Goal: Task Accomplishment & Management: Complete application form

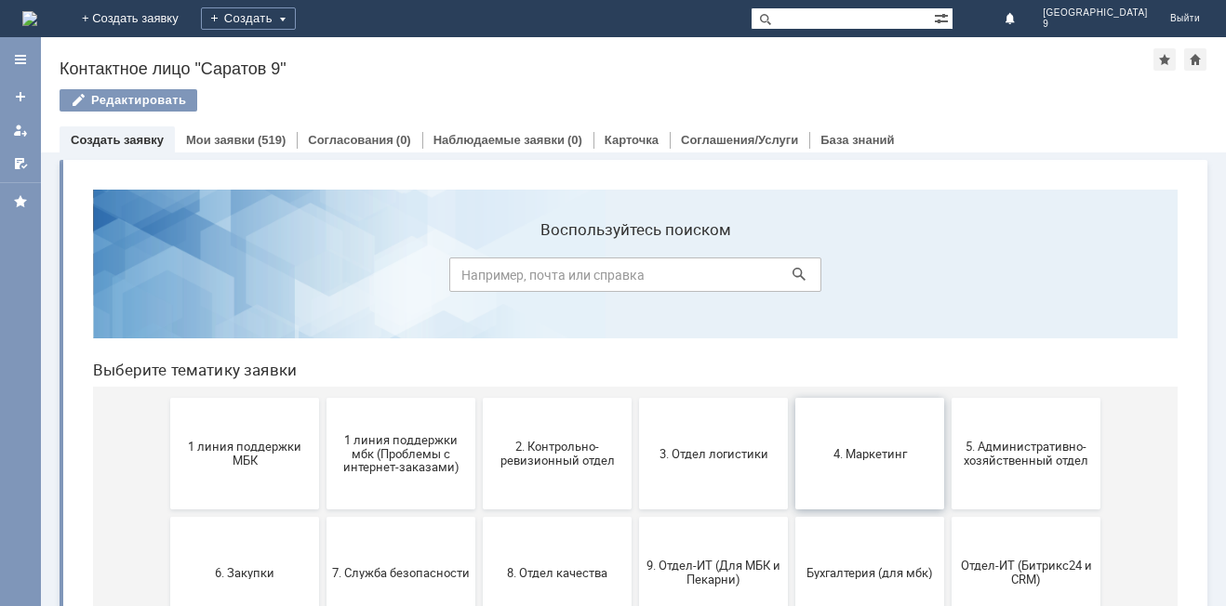
click at [859, 447] on span "4. Маркетинг" at bounding box center [870, 453] width 138 height 14
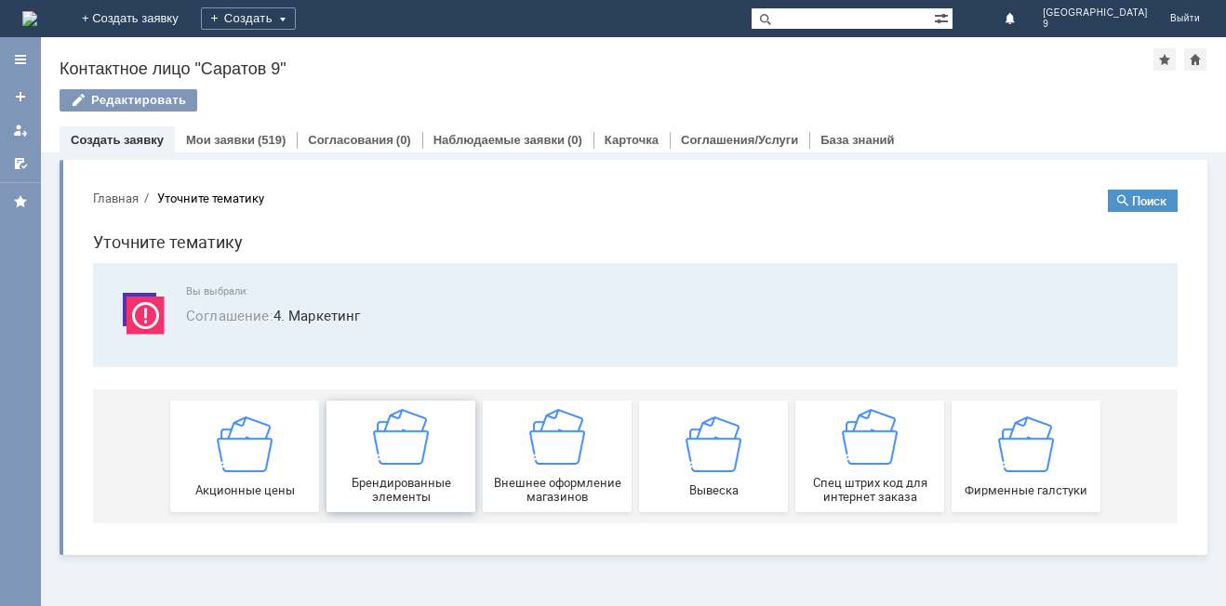
click at [411, 449] on img at bounding box center [401, 437] width 56 height 56
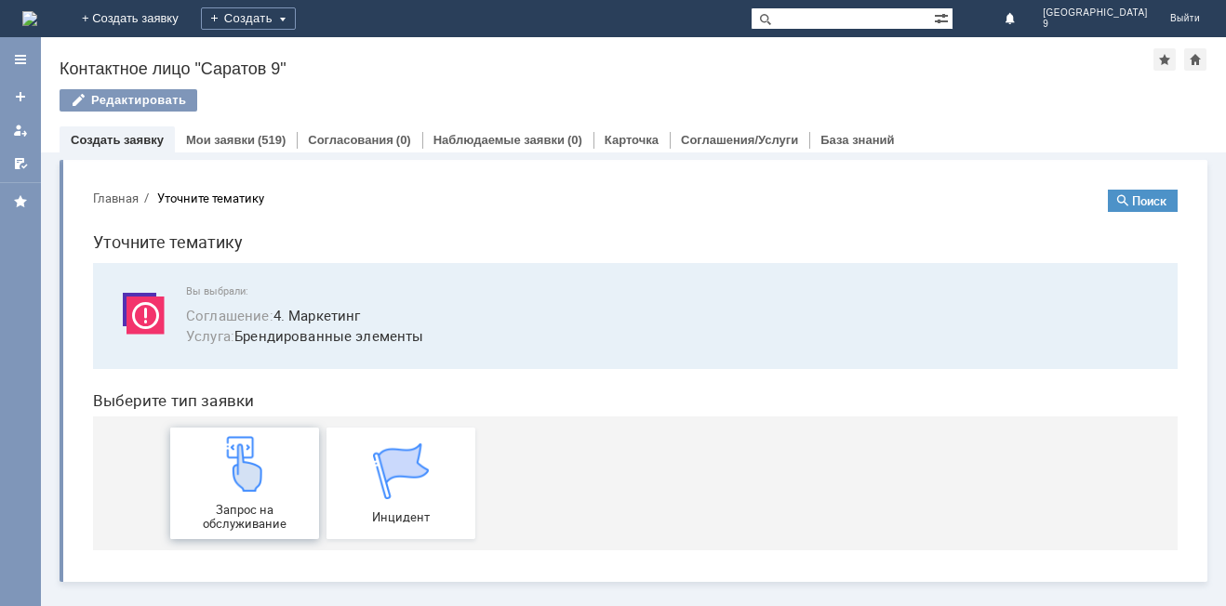
click at [266, 469] on img at bounding box center [245, 464] width 56 height 56
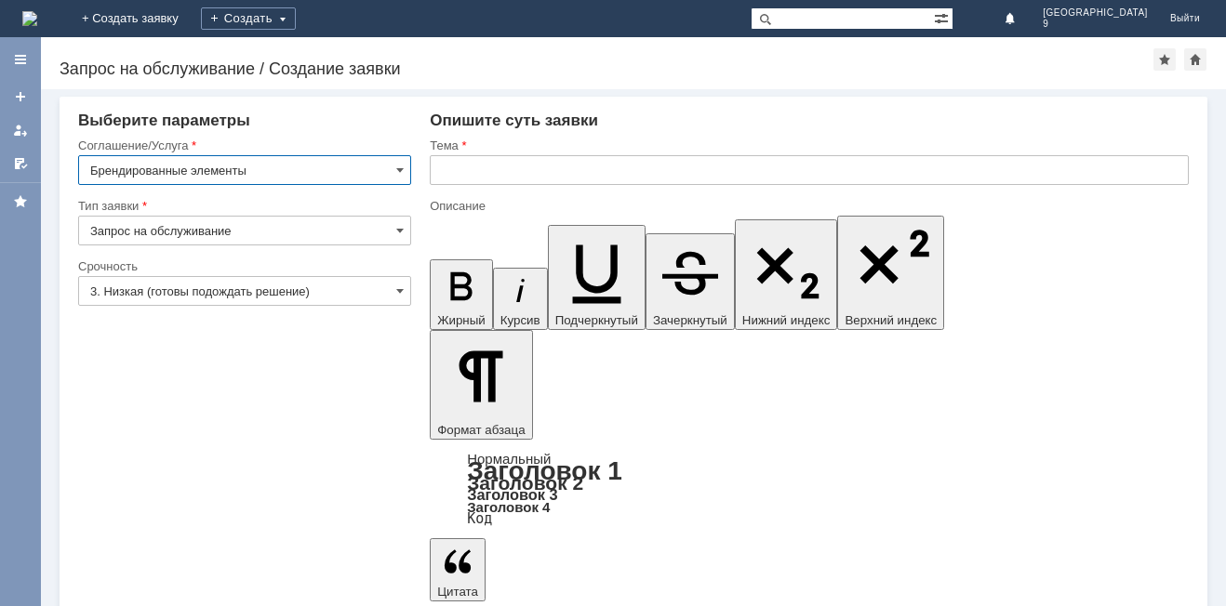
click at [599, 179] on input "text" at bounding box center [809, 170] width 759 height 30
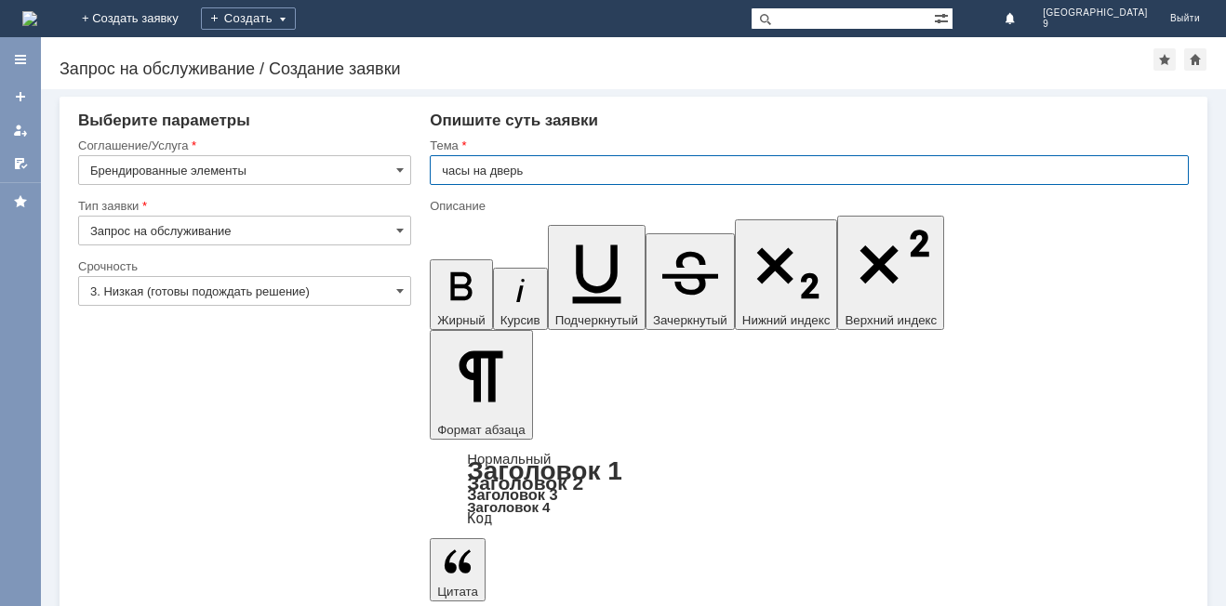
type input "часы на дверь"
